Goal: Obtain resource: Obtain resource

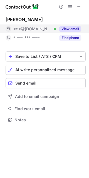
scroll to position [116, 89]
click at [73, 29] on button "View email" at bounding box center [70, 29] width 22 height 6
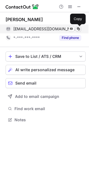
click at [77, 28] on span at bounding box center [78, 29] width 4 height 4
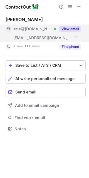
scroll to position [125, 89]
click at [72, 30] on button "View email" at bounding box center [70, 29] width 22 height 6
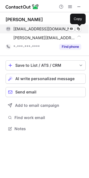
click at [78, 29] on span at bounding box center [78, 29] width 4 height 4
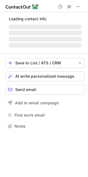
scroll to position [121, 88]
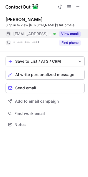
click at [67, 33] on button "View email" at bounding box center [70, 34] width 22 height 6
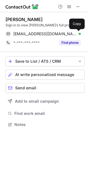
click at [79, 34] on span at bounding box center [78, 34] width 4 height 4
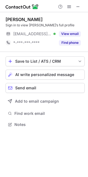
scroll to position [121, 88]
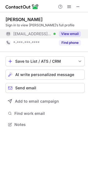
click at [81, 34] on button "View email" at bounding box center [70, 34] width 22 height 6
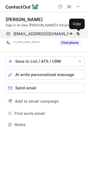
click at [81, 34] on button at bounding box center [79, 34] width 6 height 6
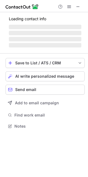
scroll to position [121, 88]
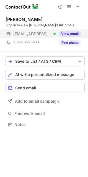
click at [72, 31] on button "View email" at bounding box center [70, 34] width 22 height 6
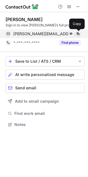
click at [79, 34] on span at bounding box center [78, 34] width 4 height 4
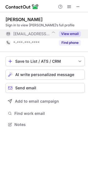
scroll to position [121, 88]
click at [71, 31] on button "View email" at bounding box center [70, 34] width 22 height 6
